Goal: Use online tool/utility

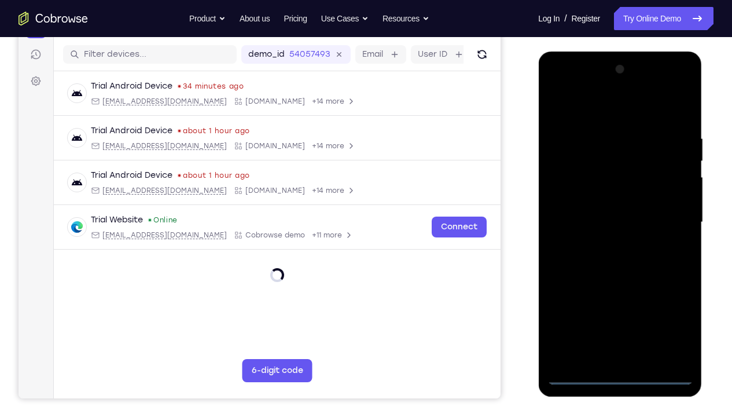
click at [620, 310] on div at bounding box center [620, 222] width 146 height 324
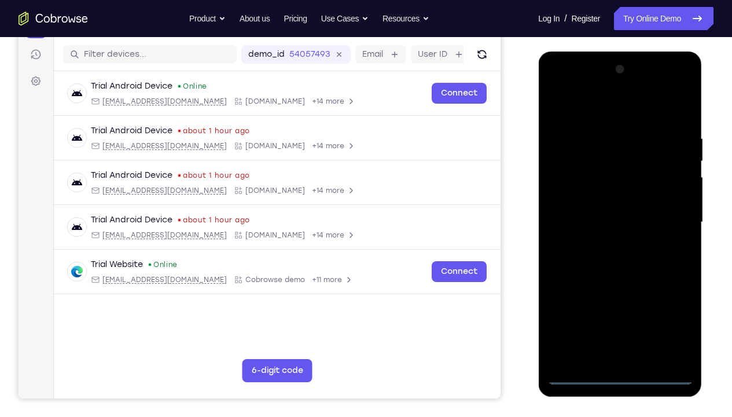
click at [672, 310] on div at bounding box center [620, 222] width 146 height 324
click at [582, 108] on div at bounding box center [620, 222] width 146 height 324
click at [668, 215] on div at bounding box center [620, 222] width 146 height 324
click at [604, 246] on div at bounding box center [620, 222] width 146 height 324
click at [604, 210] on div at bounding box center [620, 222] width 146 height 324
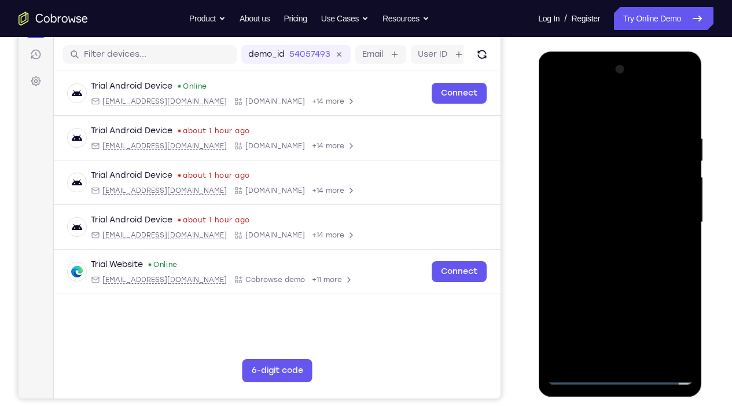
click at [604, 197] on div at bounding box center [620, 222] width 146 height 324
click at [613, 223] on div at bounding box center [620, 222] width 146 height 324
click at [619, 260] on div at bounding box center [620, 222] width 146 height 324
click at [680, 124] on div at bounding box center [620, 222] width 146 height 324
click at [686, 310] on div at bounding box center [620, 222] width 146 height 324
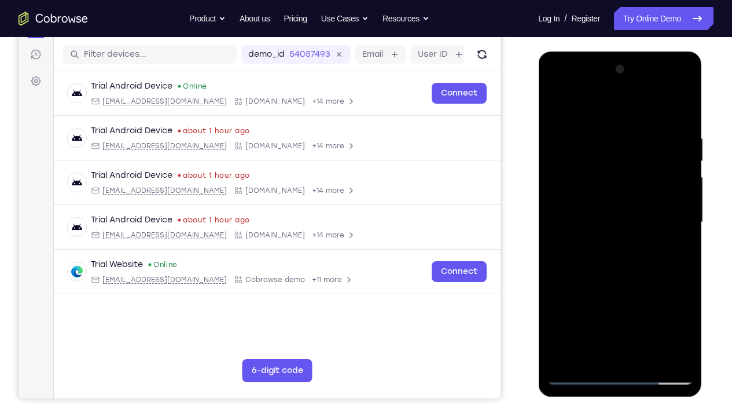
click at [647, 310] on div at bounding box center [620, 222] width 146 height 324
click at [611, 286] on div at bounding box center [620, 222] width 146 height 324
click at [594, 206] on div at bounding box center [620, 222] width 146 height 324
click at [557, 110] on div at bounding box center [620, 222] width 146 height 324
click at [562, 104] on div at bounding box center [620, 222] width 146 height 324
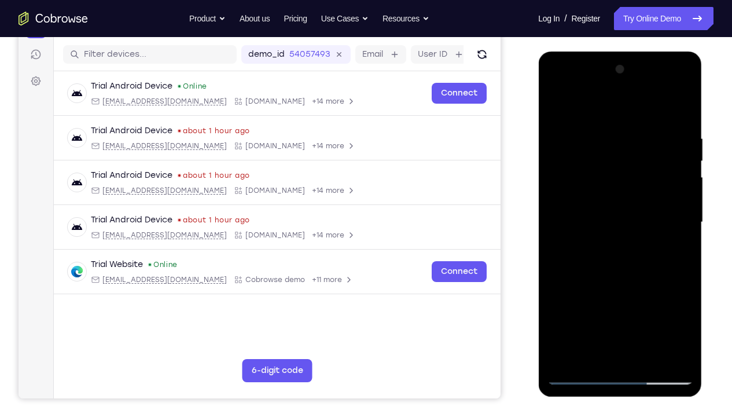
click at [600, 132] on div at bounding box center [620, 222] width 146 height 324
click at [685, 232] on div at bounding box center [620, 222] width 146 height 324
click at [558, 221] on div at bounding box center [620, 222] width 146 height 324
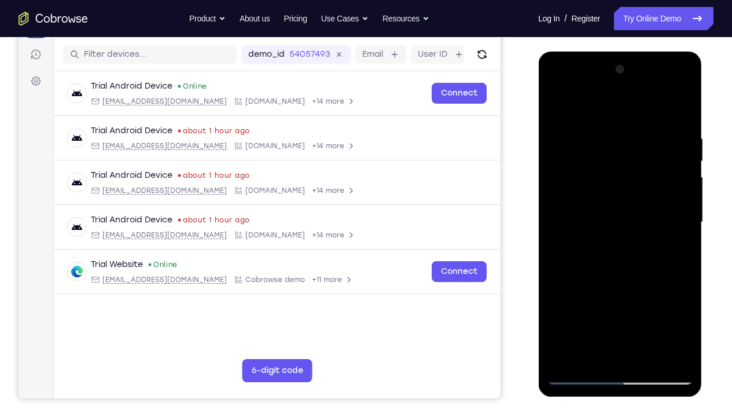
click at [684, 206] on div at bounding box center [620, 222] width 146 height 324
click at [681, 199] on div at bounding box center [620, 222] width 146 height 324
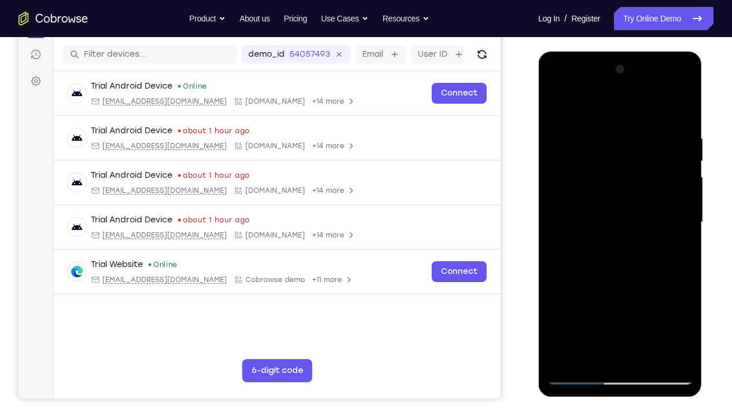
click at [681, 199] on div at bounding box center [620, 222] width 146 height 324
